Goal: Information Seeking & Learning: Understand process/instructions

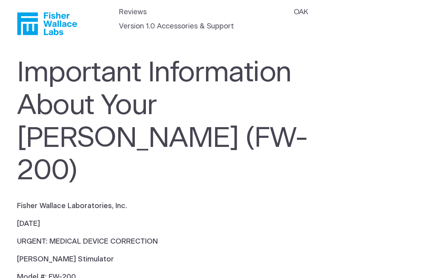
scroll to position [8, 0]
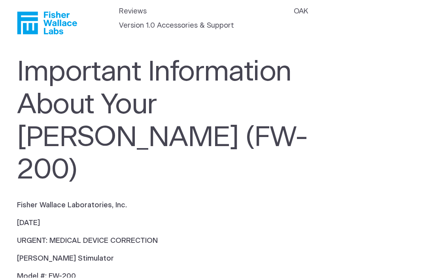
click at [61, 19] on icon "Fisher Wallace" at bounding box center [50, 23] width 54 height 23
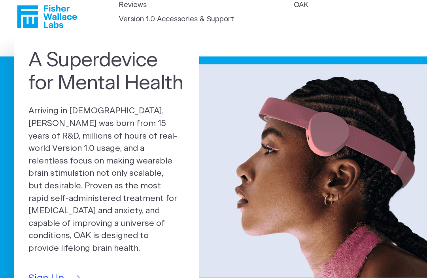
scroll to position [14, 0]
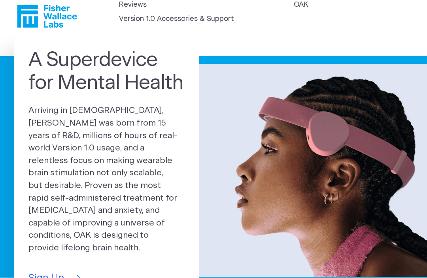
click at [294, 11] on link "OAK" at bounding box center [301, 5] width 14 height 11
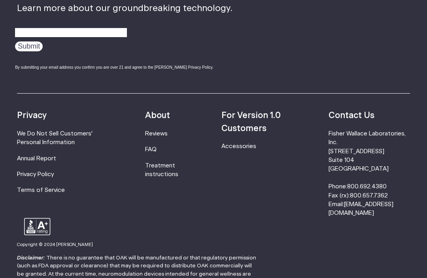
scroll to position [1294, 0]
click at [166, 163] on link "Treatment instructions" at bounding box center [161, 170] width 33 height 15
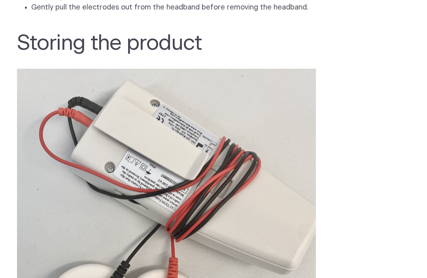
scroll to position [1413, 0]
